Goal: Transaction & Acquisition: Purchase product/service

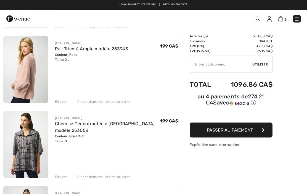
scroll to position [102, 0]
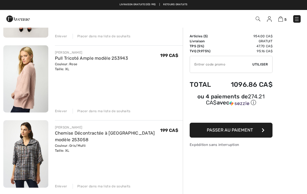
click at [71, 58] on link "Pull Tricoté Ample modèle 253943" at bounding box center [91, 57] width 73 height 5
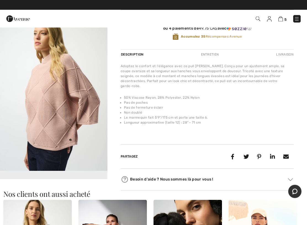
scroll to position [176, 0]
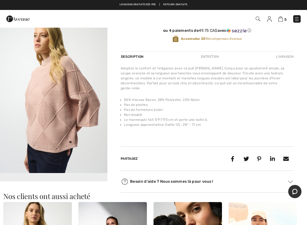
click at [214, 58] on div "Entretien" at bounding box center [209, 57] width 27 height 10
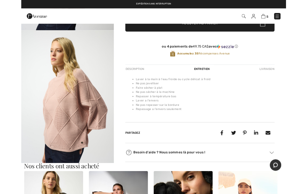
scroll to position [0, 0]
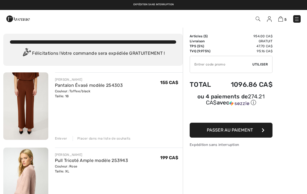
scroll to position [102, 0]
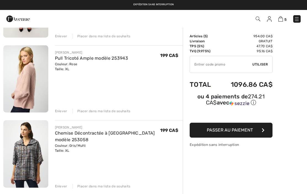
click at [70, 131] on link "Chemise Décontractée à Carreaux modèle 253058" at bounding box center [105, 136] width 100 height 12
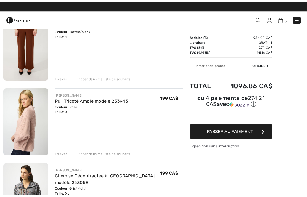
scroll to position [61, 0]
